Goal: Transaction & Acquisition: Purchase product/service

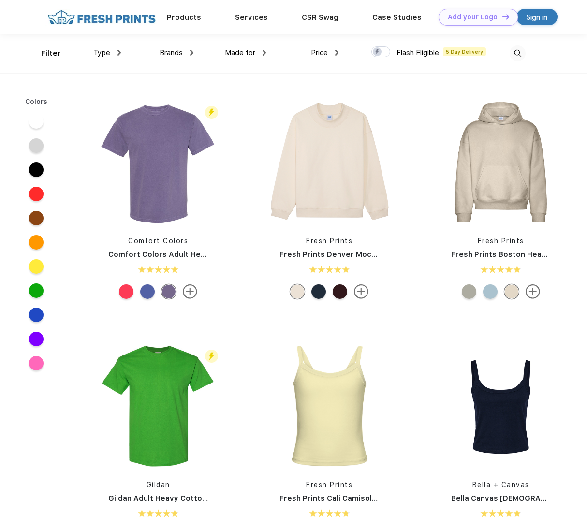
scroll to position [0, 0]
click at [112, 50] on div "Type" at bounding box center [107, 52] width 28 height 11
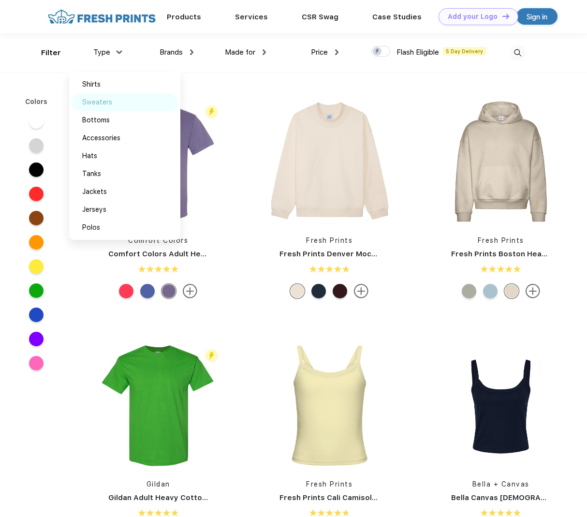
click at [102, 103] on div "Sweaters" at bounding box center [97, 102] width 30 height 10
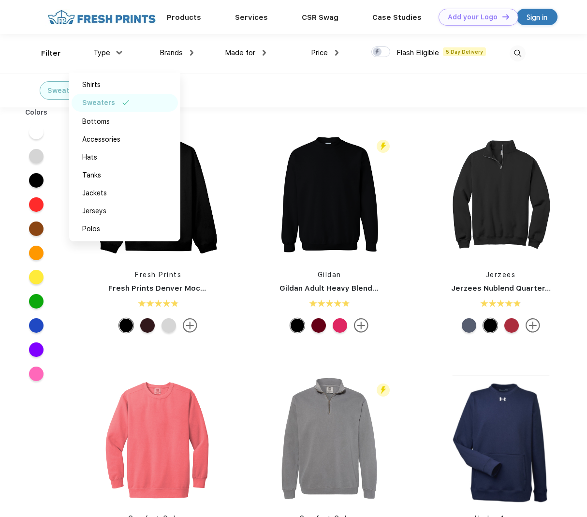
click at [253, 100] on div "Sweaters" at bounding box center [293, 90] width 587 height 34
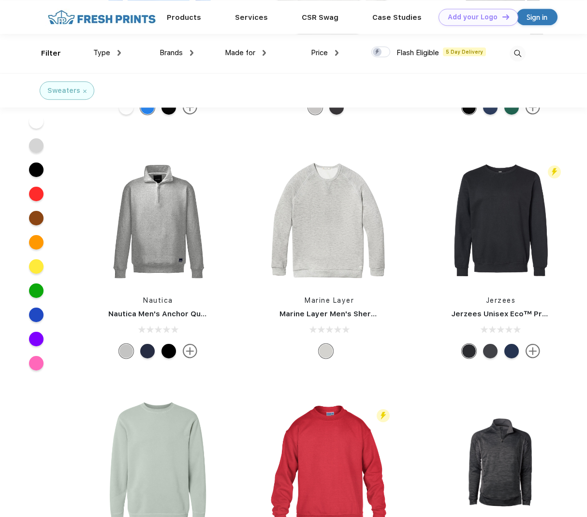
scroll to position [2718, 0]
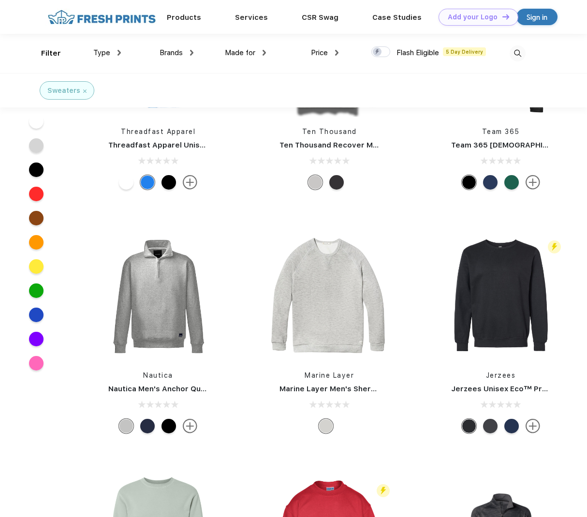
click at [83, 91] on img at bounding box center [84, 91] width 3 height 3
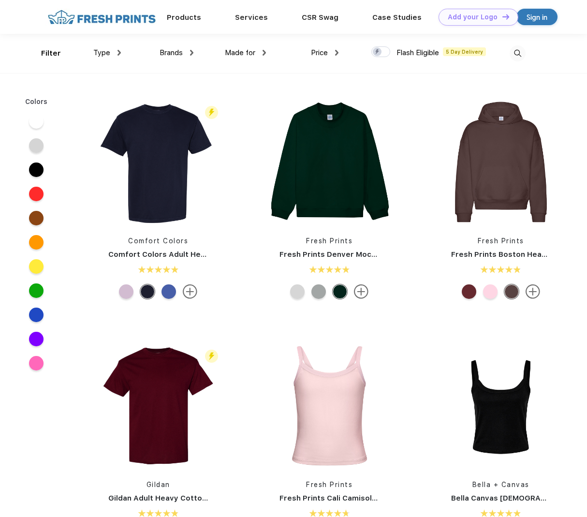
click at [521, 55] on img at bounding box center [518, 53] width 16 height 16
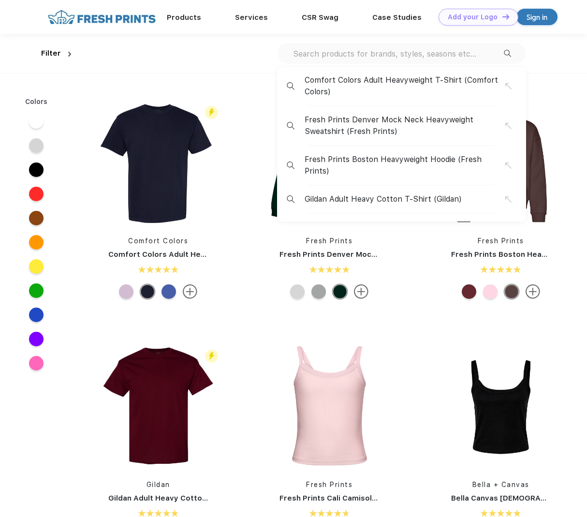
click at [368, 53] on input "text" at bounding box center [398, 53] width 212 height 11
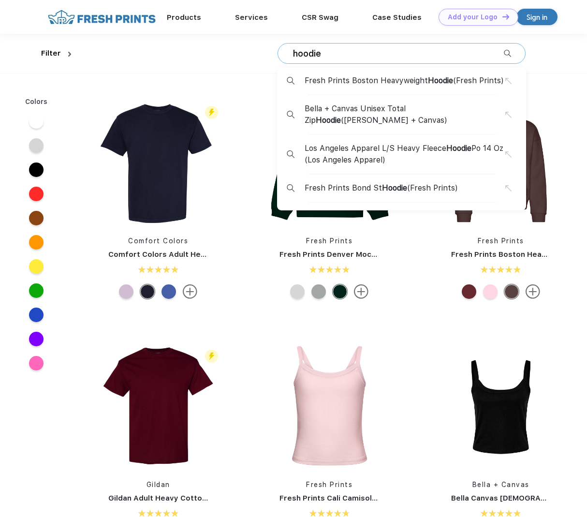
type input "hoodie"
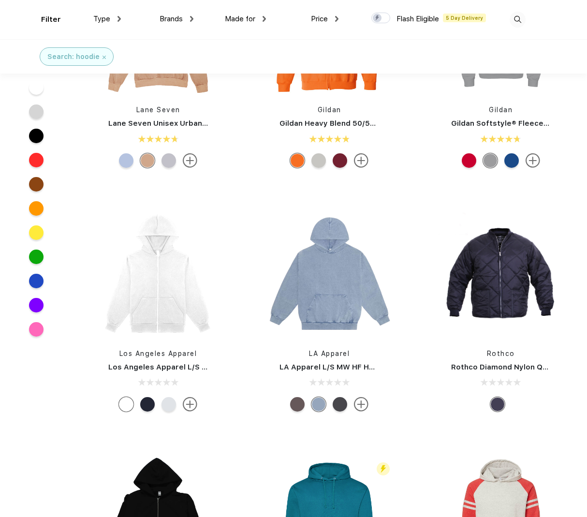
scroll to position [7600, 0]
